Goal: Task Accomplishment & Management: Use online tool/utility

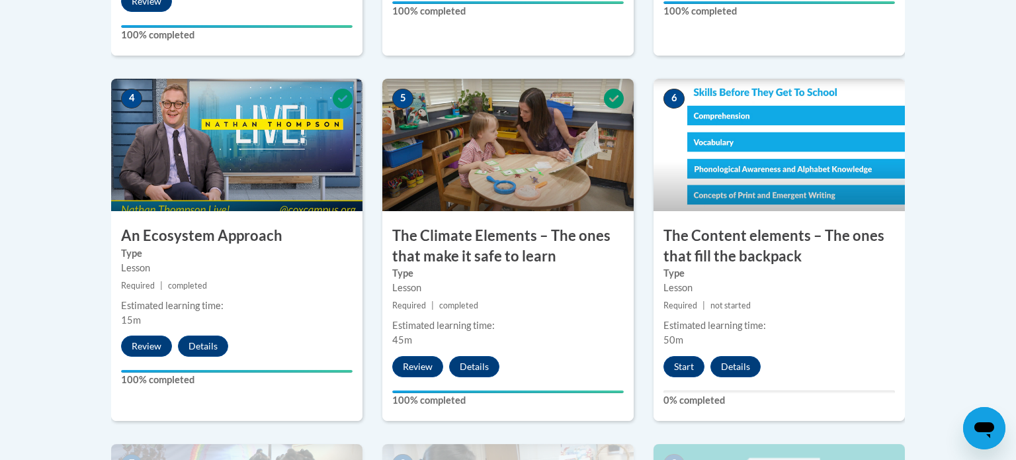
scroll to position [767, 0]
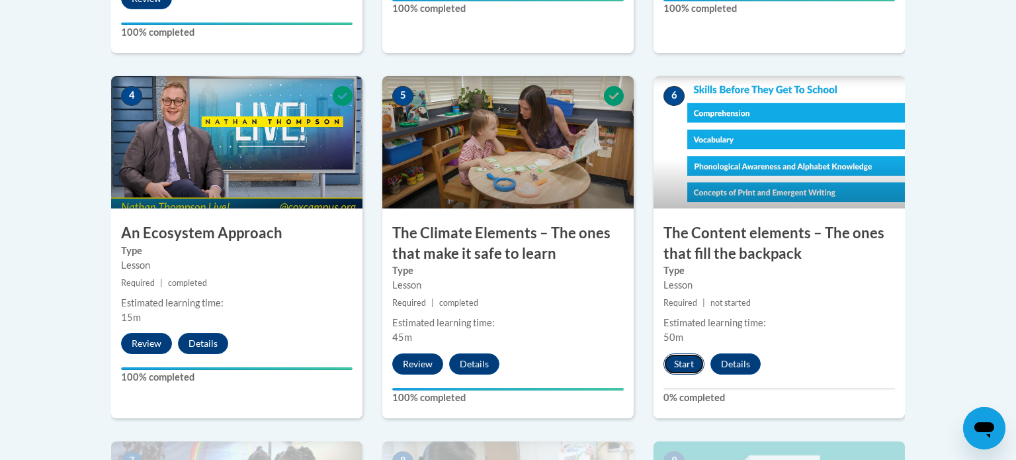
click at [683, 363] on button "Start" at bounding box center [684, 363] width 41 height 21
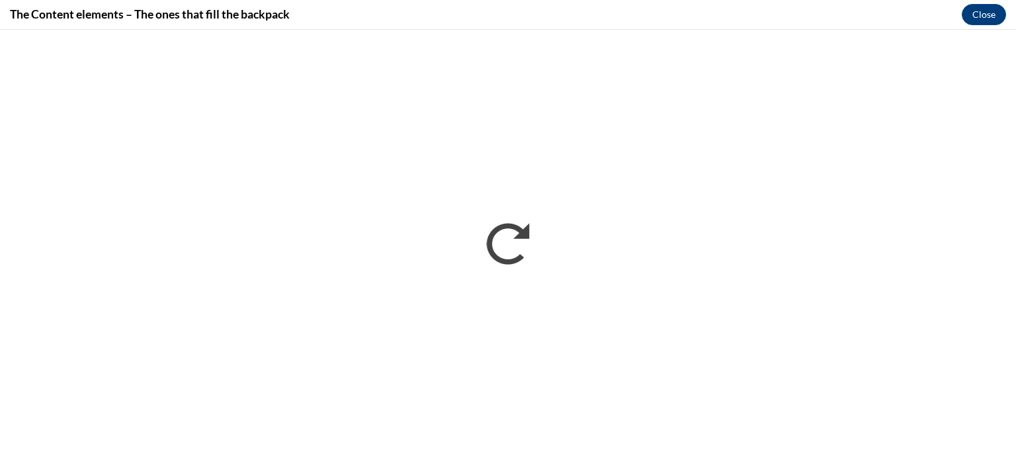
scroll to position [0, 0]
